Goal: Navigation & Orientation: Find specific page/section

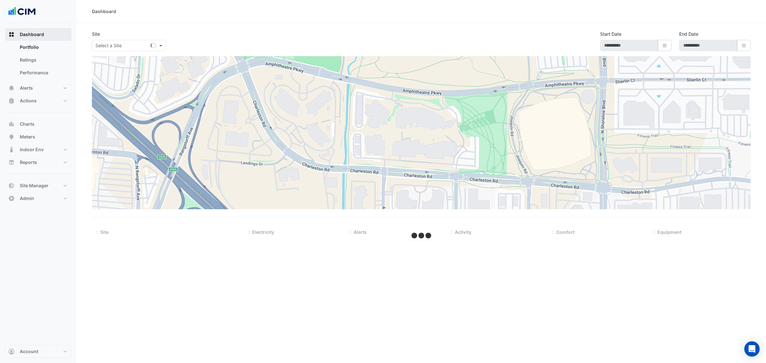
click at [42, 35] on span "Dashboard" at bounding box center [32, 34] width 24 height 6
select select "***"
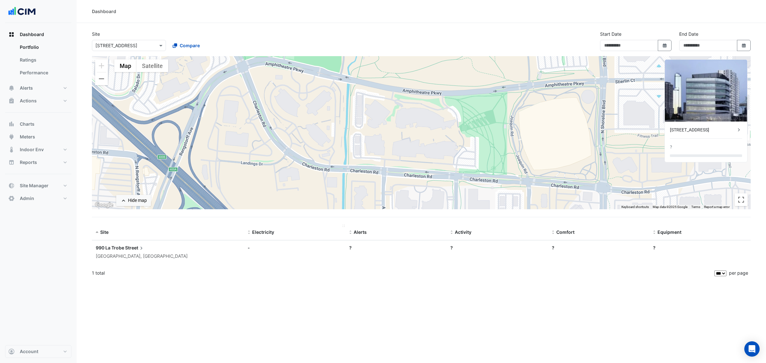
type input "**********"
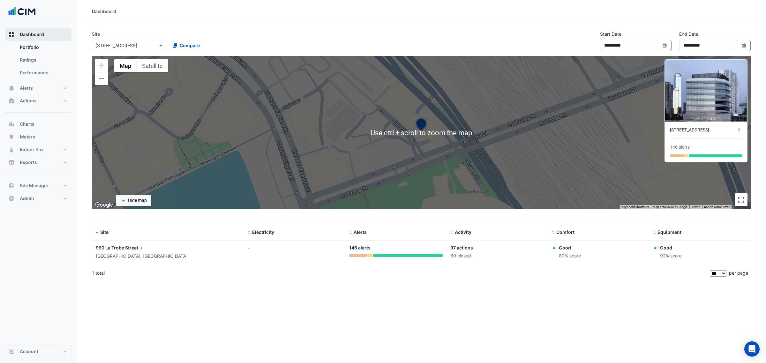
click at [33, 39] on button "Dashboard" at bounding box center [38, 34] width 66 height 13
click at [33, 44] on link "Portfolio" at bounding box center [43, 47] width 57 height 13
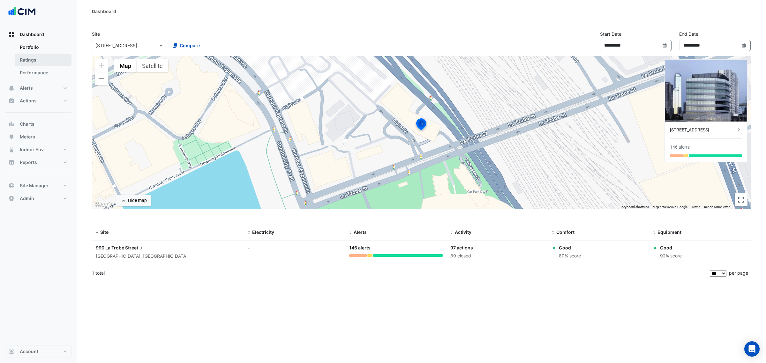
click at [37, 64] on link "Ratings" at bounding box center [43, 60] width 57 height 13
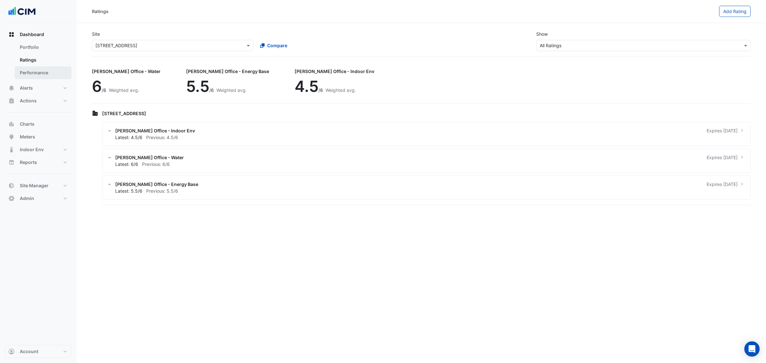
click at [35, 79] on link "Performance" at bounding box center [43, 72] width 57 height 13
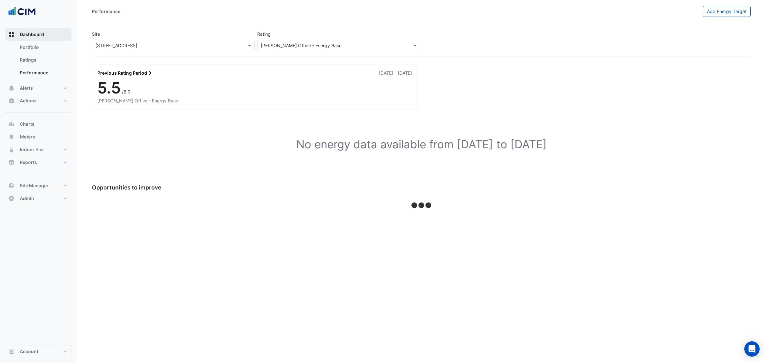
click at [39, 29] on button "Dashboard" at bounding box center [38, 34] width 66 height 13
click at [34, 23] on div "Dashboard Portfolio Ratings Performance Alerts Site Rules Templates Actions Sit…" at bounding box center [38, 184] width 66 height 322
click at [34, 29] on button "Dashboard" at bounding box center [38, 34] width 66 height 13
click at [53, 48] on link "Portfolio" at bounding box center [43, 47] width 57 height 13
select select "***"
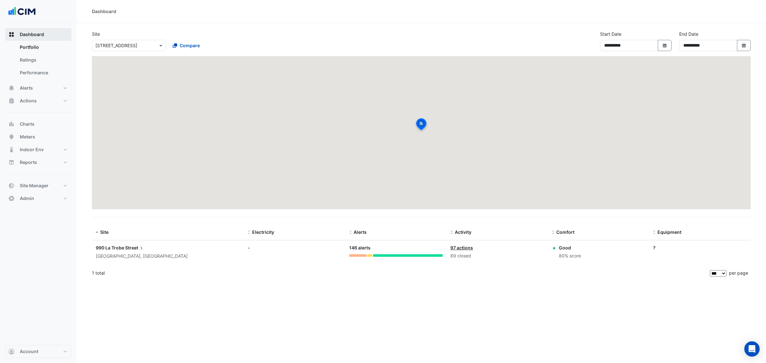
click at [52, 38] on button "Dashboard" at bounding box center [38, 34] width 66 height 13
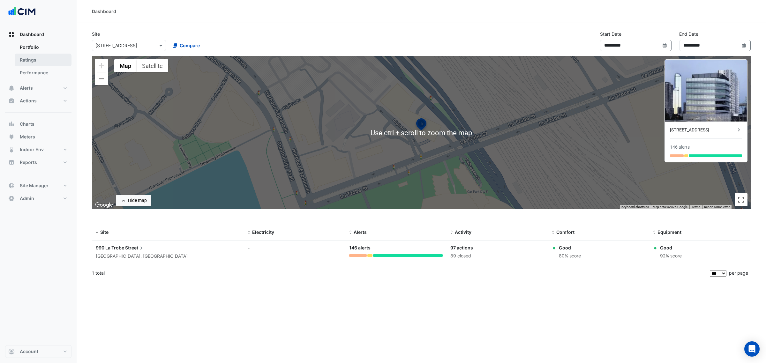
click at [39, 53] on link "Portfolio" at bounding box center [43, 47] width 57 height 13
click at [39, 59] on link "Ratings" at bounding box center [43, 60] width 57 height 13
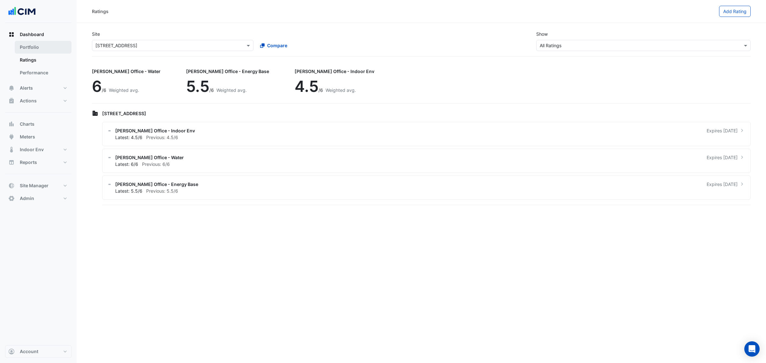
click at [45, 47] on link "Portfolio" at bounding box center [43, 47] width 57 height 13
select select "***"
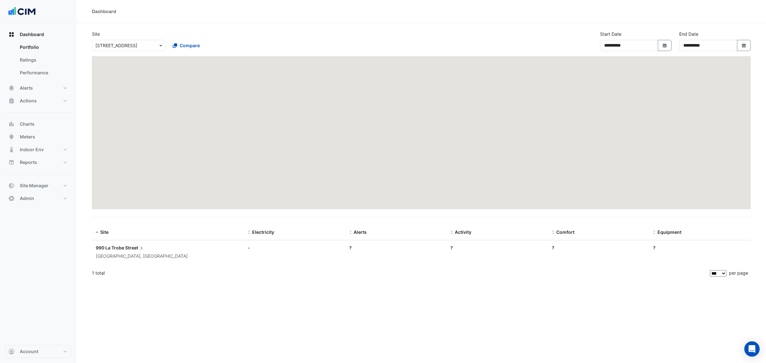
click at [138, 44] on input "text" at bounding box center [122, 45] width 54 height 7
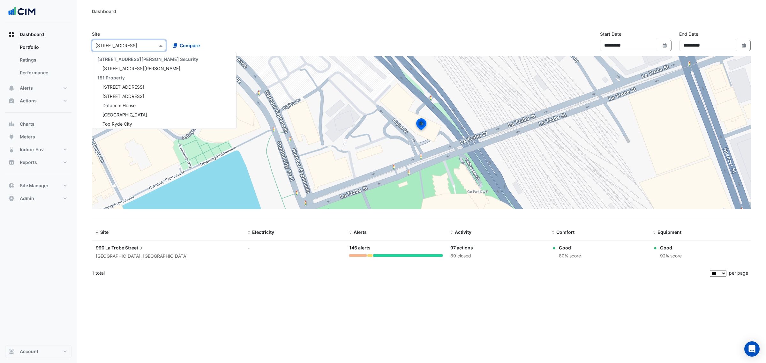
scroll to position [1769, 0]
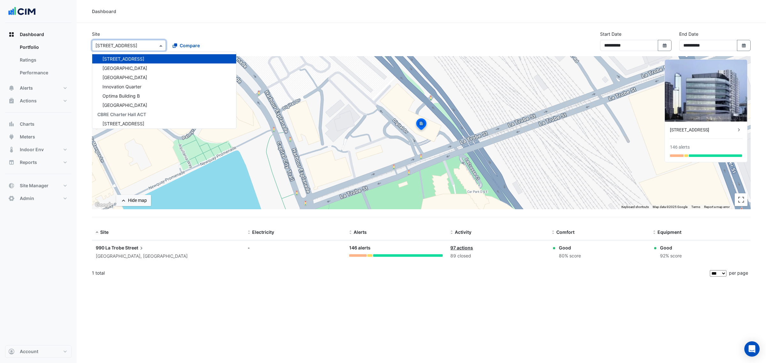
click at [324, 49] on div "Site × [STREET_ADDRESS] [STREET_ADDRESS][PERSON_NAME] Security [STREET_ADDRESS]…" at bounding box center [421, 44] width 667 height 26
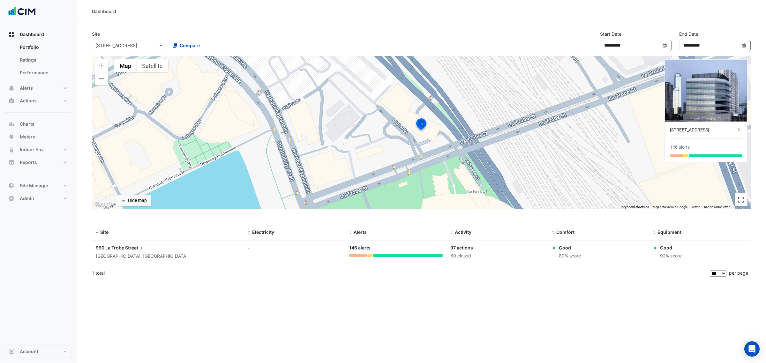
click at [420, 124] on img at bounding box center [421, 124] width 14 height 15
click at [353, 250] on div "146 alerts" at bounding box center [396, 248] width 94 height 7
click at [357, 257] on div at bounding box center [358, 255] width 18 height 3
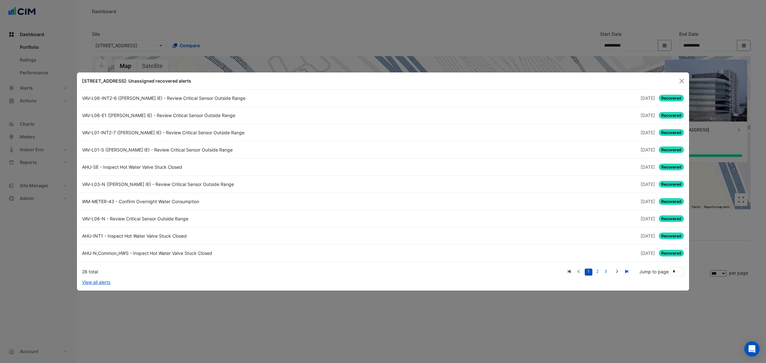
drag, startPoint x: 677, startPoint y: 79, endPoint x: 663, endPoint y: 81, distance: 13.6
click at [677, 80] on button "Close" at bounding box center [682, 81] width 10 height 10
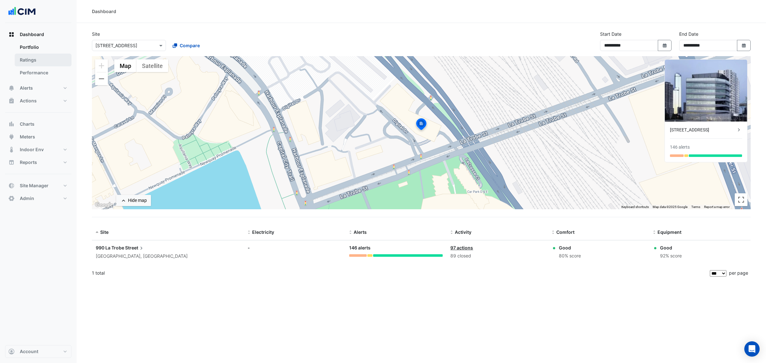
click at [50, 61] on link "Ratings" at bounding box center [43, 60] width 57 height 13
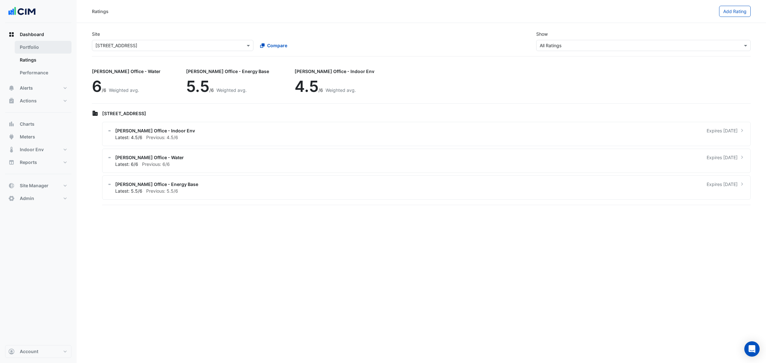
drag, startPoint x: 33, startPoint y: 49, endPoint x: 18, endPoint y: 60, distance: 18.7
click at [33, 49] on link "Portfolio" at bounding box center [43, 47] width 57 height 13
select select "***"
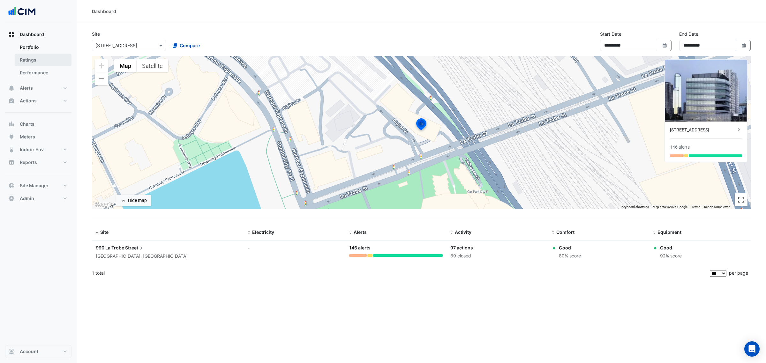
click at [26, 62] on link "Ratings" at bounding box center [43, 60] width 57 height 13
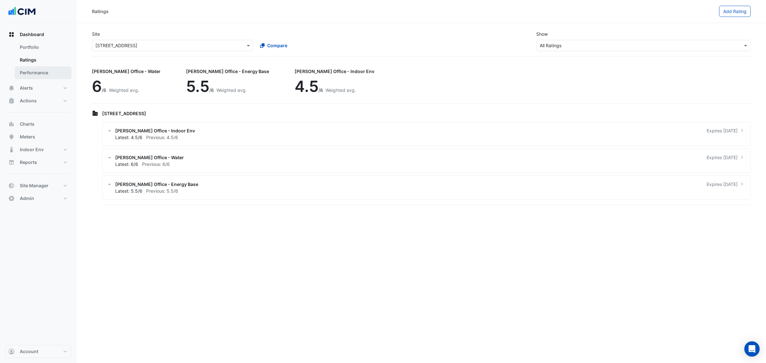
click at [53, 74] on link "Performance" at bounding box center [43, 72] width 57 height 13
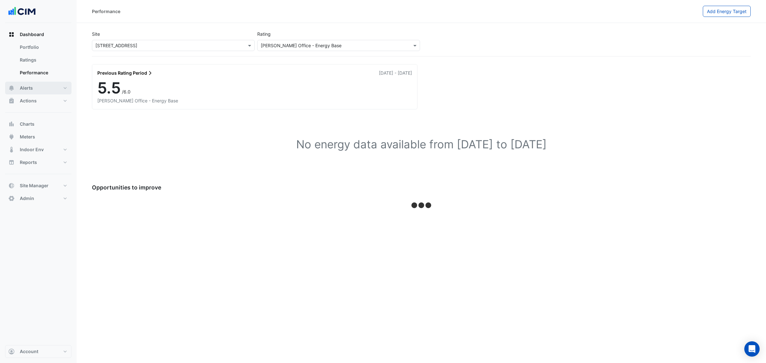
click at [53, 82] on button "Alerts" at bounding box center [38, 88] width 66 height 13
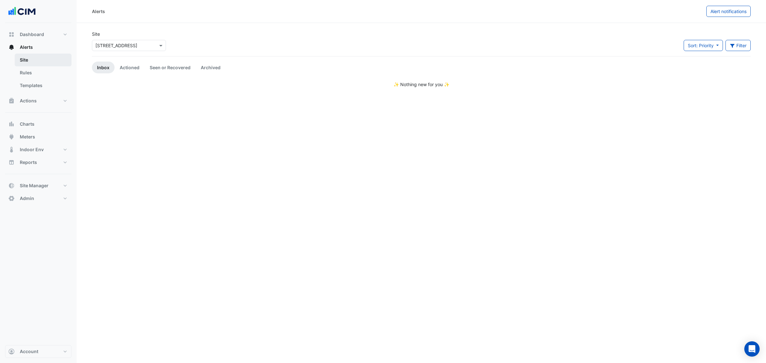
click at [46, 58] on link "Site" at bounding box center [43, 60] width 57 height 13
click at [41, 68] on link "Rules" at bounding box center [43, 72] width 57 height 13
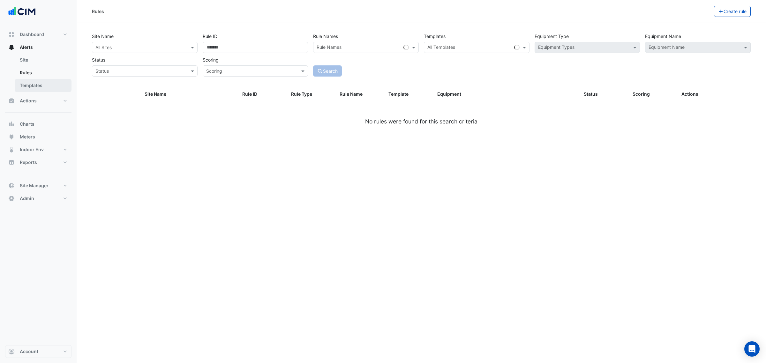
click at [39, 85] on link "Templates" at bounding box center [43, 85] width 57 height 13
select select
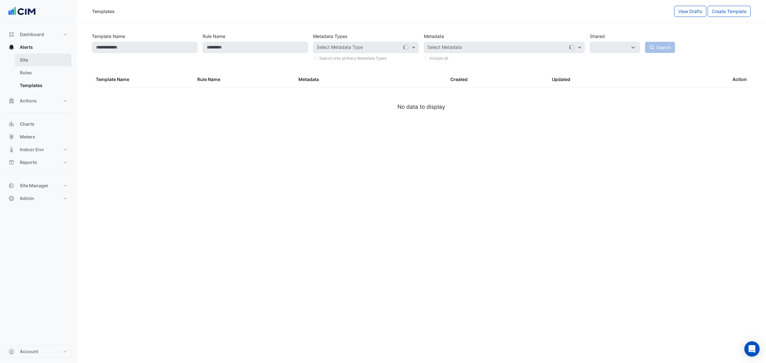
click at [39, 65] on link "Site" at bounding box center [43, 60] width 57 height 13
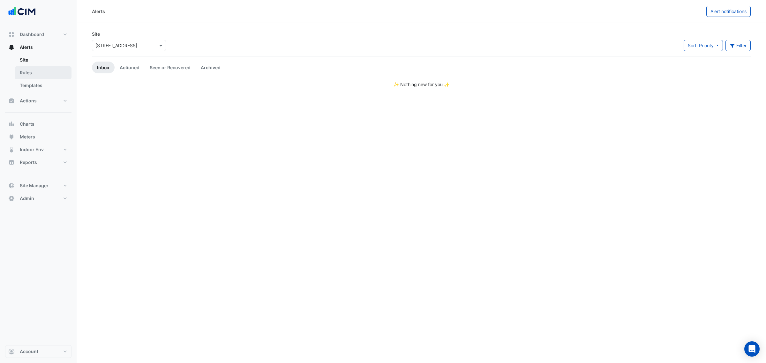
click at [39, 76] on link "Rules" at bounding box center [43, 72] width 57 height 13
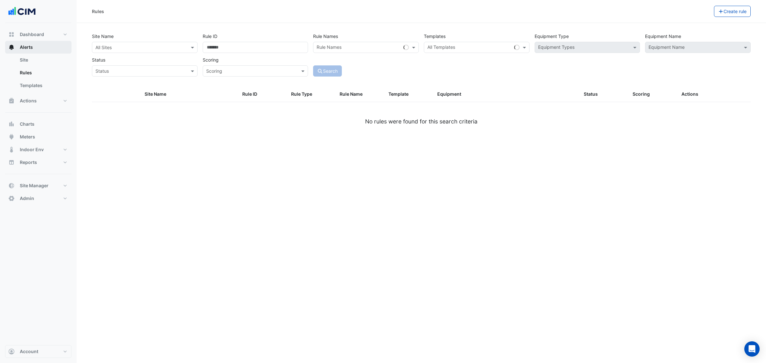
click at [42, 50] on button "Alerts" at bounding box center [38, 47] width 66 height 13
click at [60, 32] on button "Dashboard" at bounding box center [38, 34] width 66 height 13
select select "***"
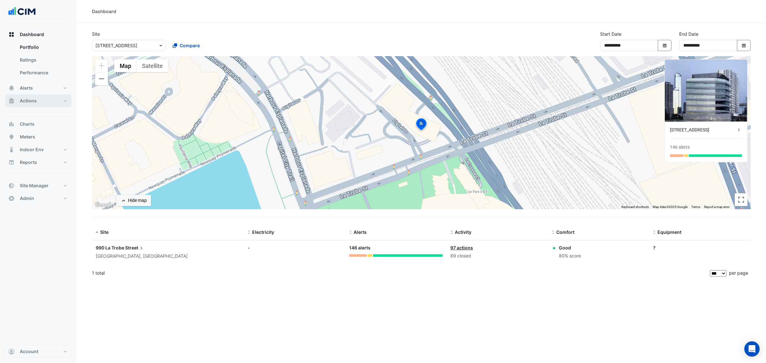
click at [53, 95] on button "Actions" at bounding box center [38, 101] width 66 height 13
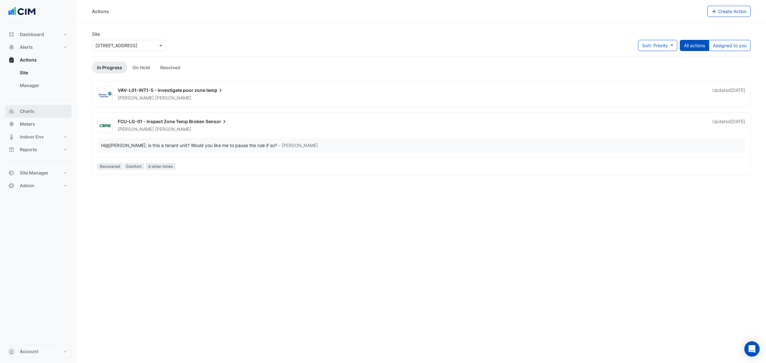
click at [50, 113] on button "Charts" at bounding box center [38, 111] width 66 height 13
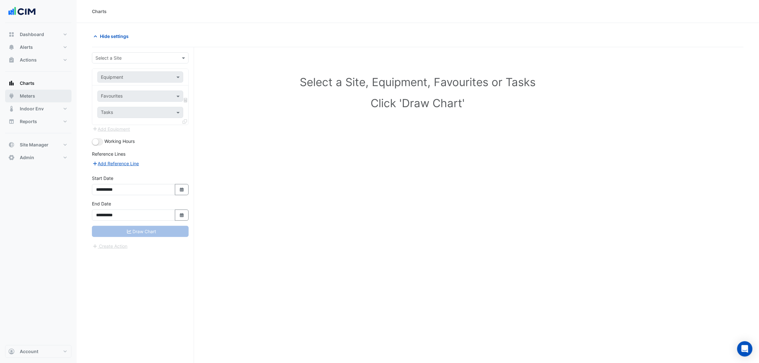
click at [50, 93] on button "Meters" at bounding box center [38, 96] width 66 height 13
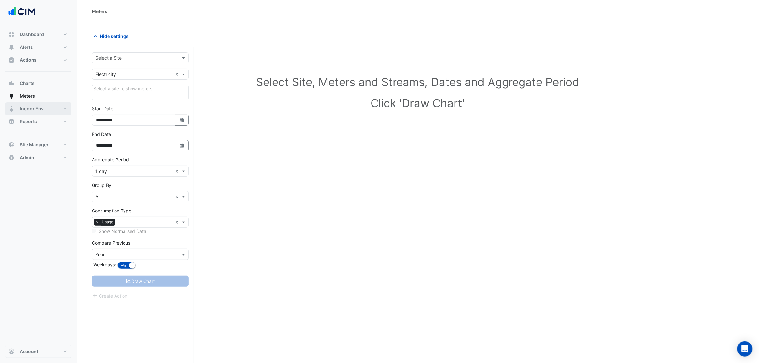
click at [49, 107] on button "Indoor Env" at bounding box center [38, 108] width 66 height 13
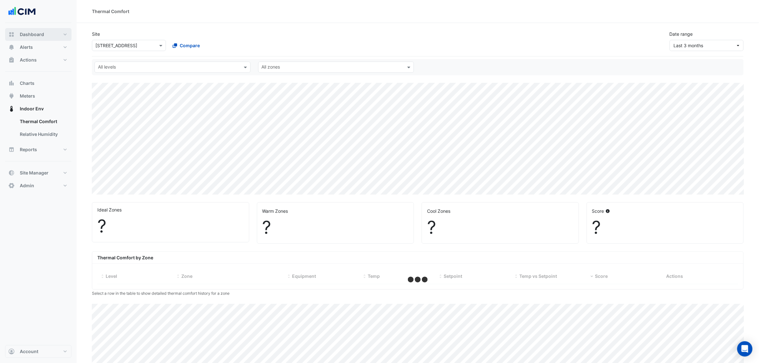
click at [52, 33] on button "Dashboard" at bounding box center [38, 34] width 66 height 13
select select "***"
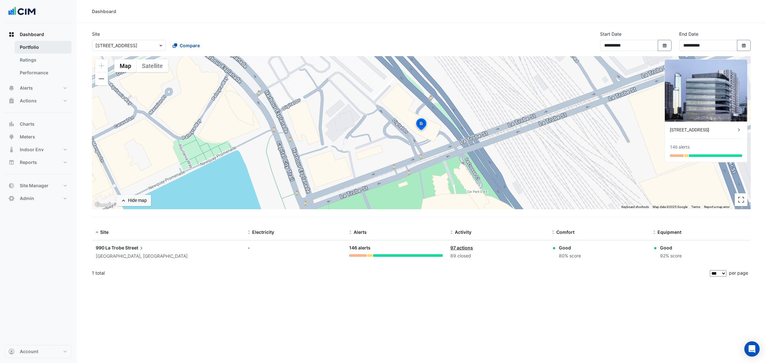
click at [46, 50] on link "Portfolio" at bounding box center [43, 47] width 57 height 13
click at [154, 44] on div at bounding box center [128, 45] width 73 height 7
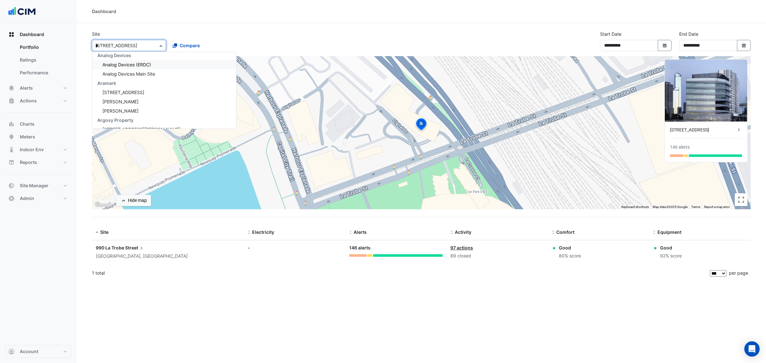
scroll to position [318, 0]
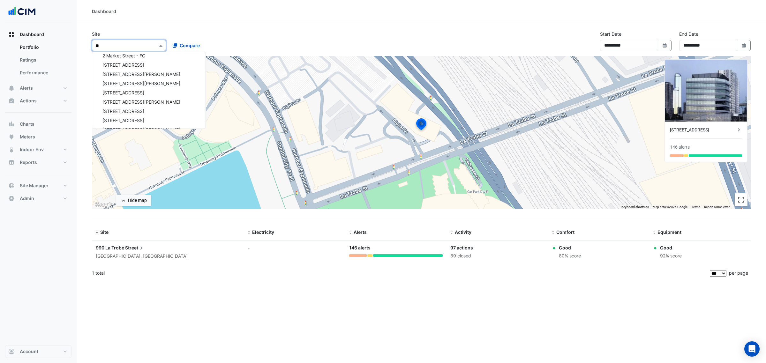
type input "*"
type input "**********"
click at [123, 77] on span "[GEOGRAPHIC_DATA]" at bounding box center [120, 77] width 47 height 5
click at [128, 76] on span "[GEOGRAPHIC_DATA]" at bounding box center [120, 77] width 47 height 5
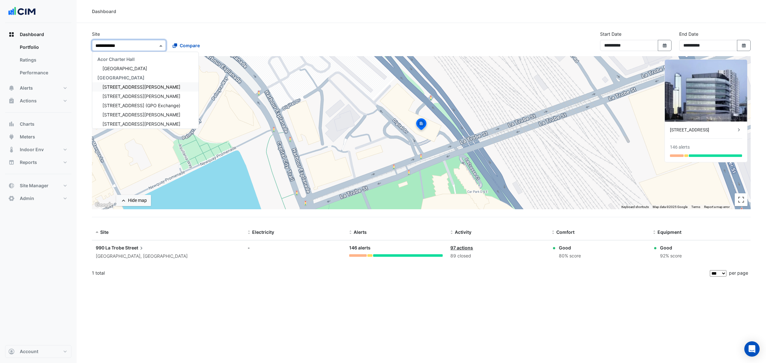
click at [128, 76] on span "[GEOGRAPHIC_DATA]" at bounding box center [120, 77] width 47 height 5
click at [123, 91] on span "[STREET_ADDRESS][PERSON_NAME]" at bounding box center [141, 92] width 78 height 5
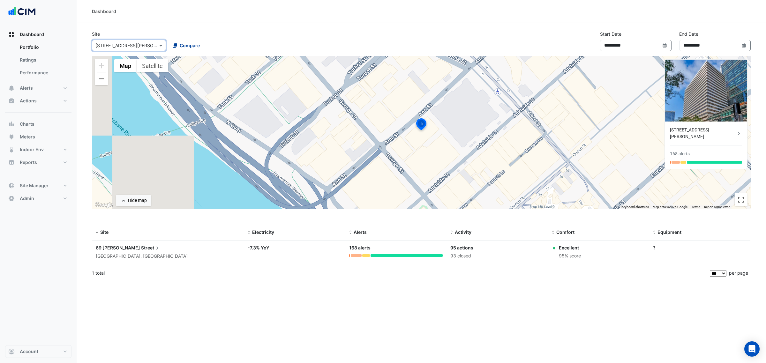
click at [197, 48] on span "Compare" at bounding box center [190, 45] width 20 height 7
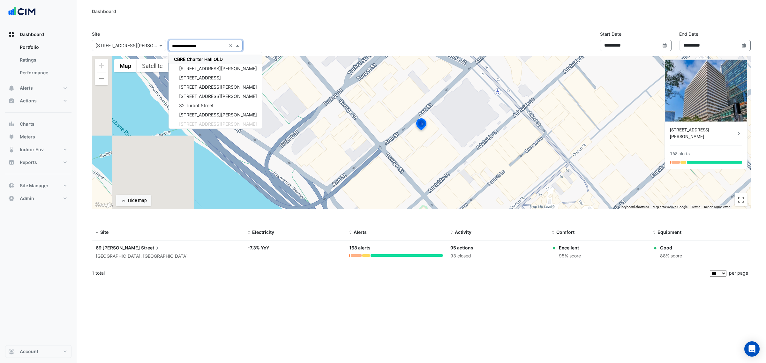
click at [208, 61] on span "CBRE Charter Hall QLD" at bounding box center [198, 59] width 49 height 5
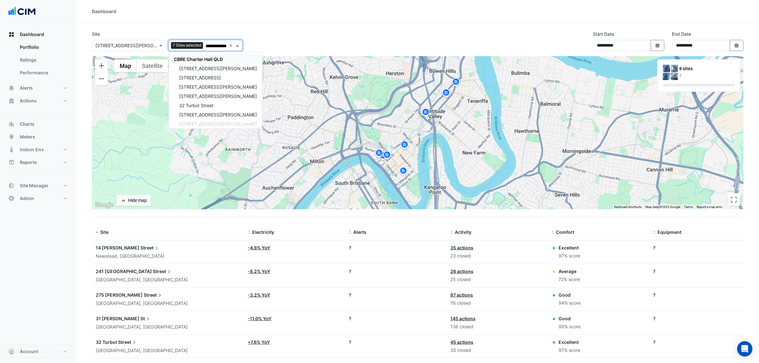
type input "**********"
click at [283, 41] on div "**********" at bounding box center [418, 44] width 660 height 26
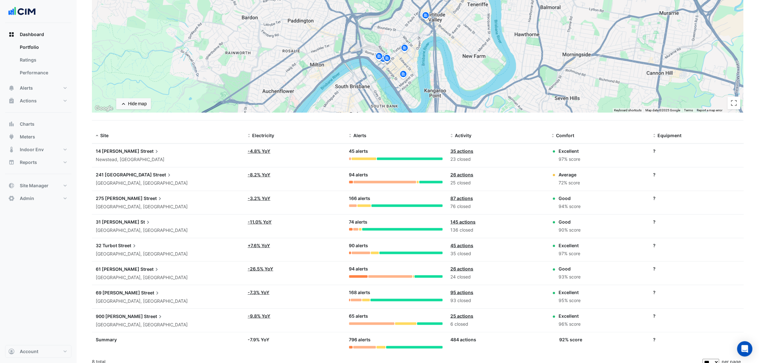
scroll to position [102, 0]
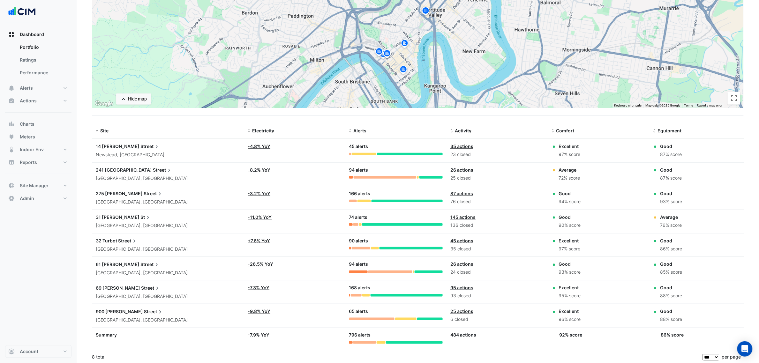
click at [53, 241] on div "Dashboard Portfolio Ratings Performance Alerts Site Rules Templates Actions Sit…" at bounding box center [38, 184] width 66 height 322
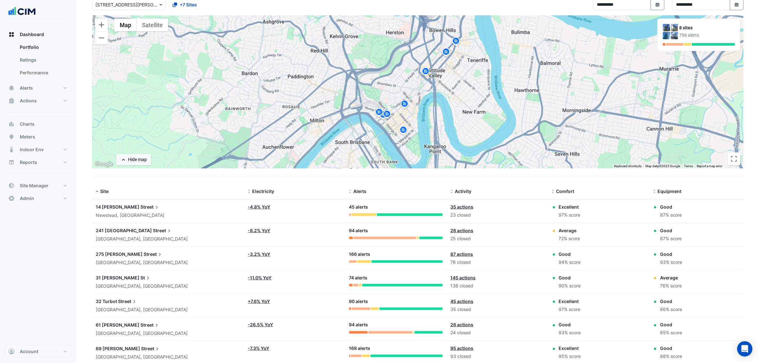
scroll to position [80, 0]
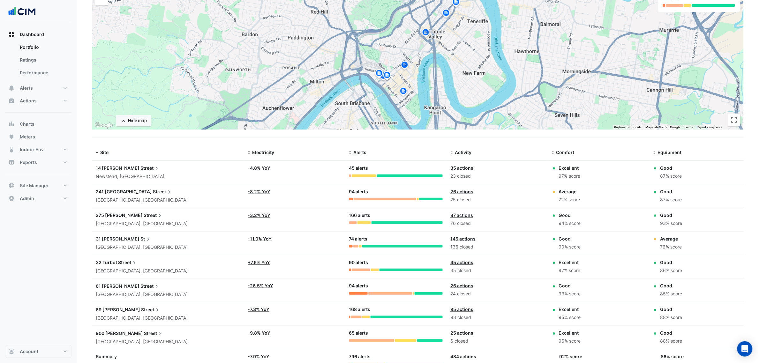
click at [208, 189] on div "241 [GEOGRAPHIC_DATA] Street" at bounding box center [168, 191] width 144 height 7
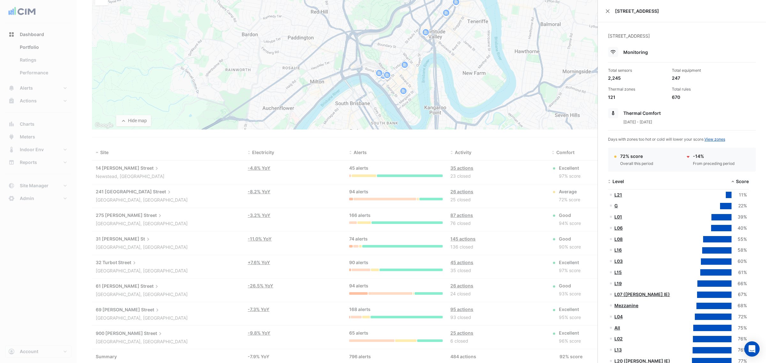
click at [396, 186] on ngb-offcanvas-backdrop at bounding box center [383, 181] width 766 height 363
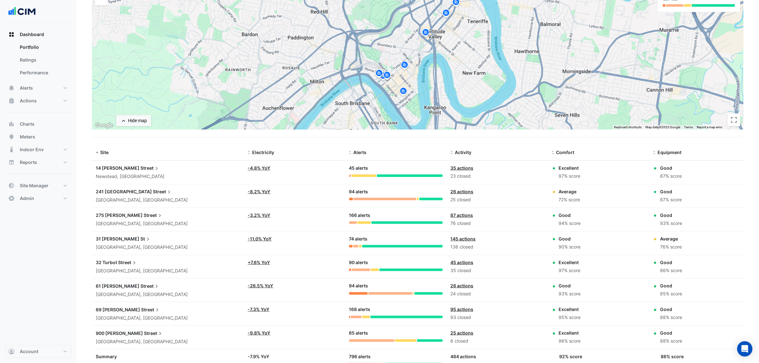
click at [377, 174] on div "Alerts: 45 alerts 32 closed" at bounding box center [396, 171] width 94 height 12
click at [355, 168] on div "45 alerts" at bounding box center [396, 168] width 94 height 7
click at [454, 168] on link "35 actions" at bounding box center [462, 167] width 23 height 5
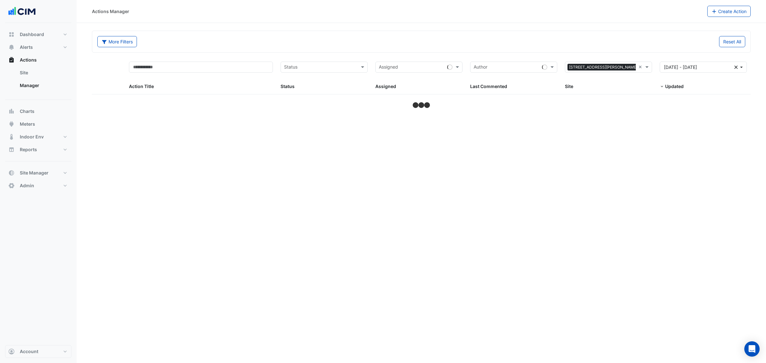
select select "***"
